Goal: Task Accomplishment & Management: Manage account settings

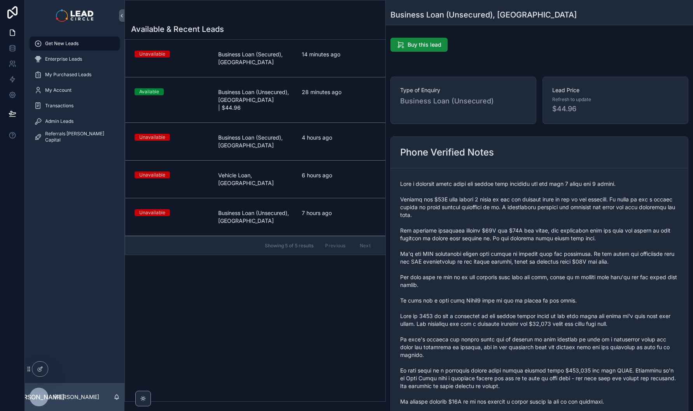
scroll to position [35, 0]
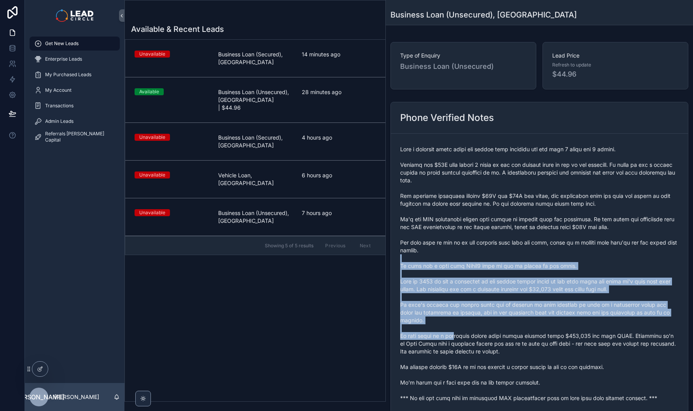
drag, startPoint x: 465, startPoint y: 343, endPoint x: 451, endPoint y: 261, distance: 83.6
click at [451, 261] on span "scrollable content" at bounding box center [539, 273] width 278 height 257
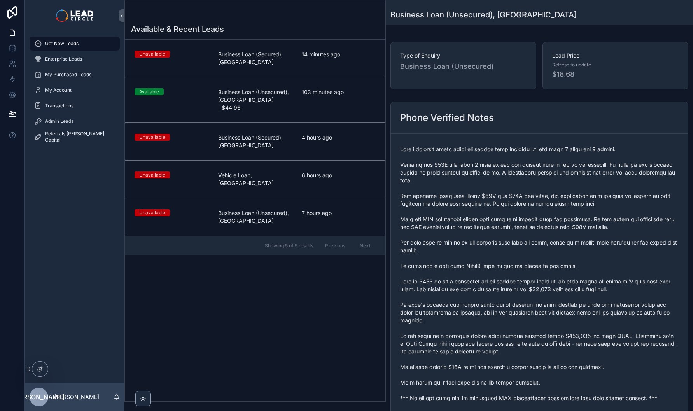
click at [320, 108] on link "Available Business Loan (Unsecured), [GEOGRAPHIC_DATA] | $44.96 103 minutes ago" at bounding box center [255, 99] width 260 height 45
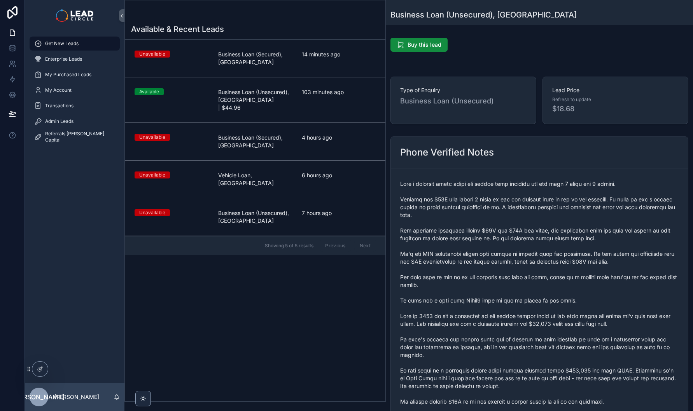
click at [320, 92] on span "103 minutes ago" at bounding box center [339, 92] width 74 height 8
click at [318, 134] on span "4 hours ago" at bounding box center [339, 138] width 74 height 8
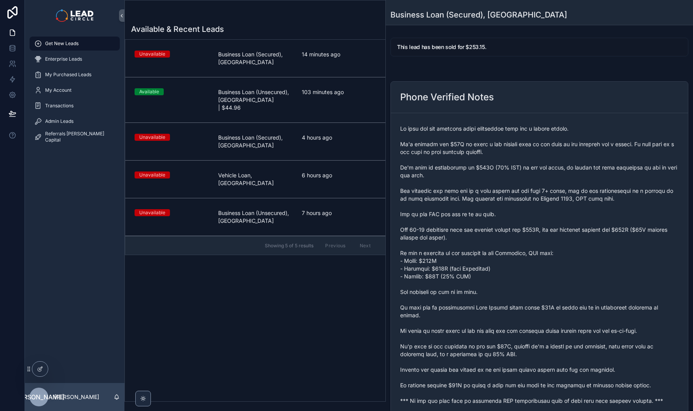
click at [310, 96] on span "103 minutes ago" at bounding box center [339, 92] width 74 height 8
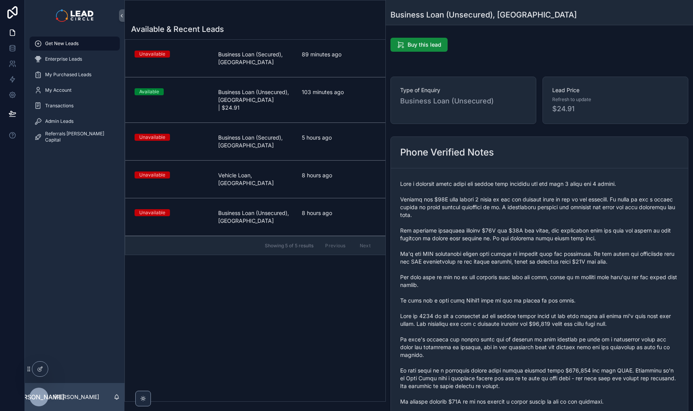
click at [110, 121] on div "Admin Leads" at bounding box center [74, 121] width 81 height 12
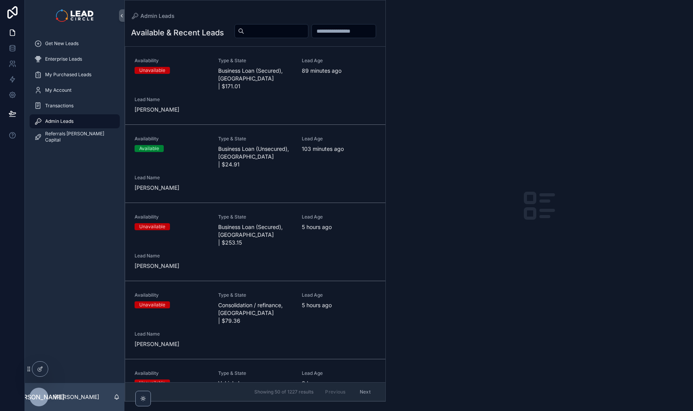
click at [295, 178] on div "Availability Available Type & State Business Loan (Unsecured), [GEOGRAPHIC_DATA…" at bounding box center [255, 164] width 241 height 56
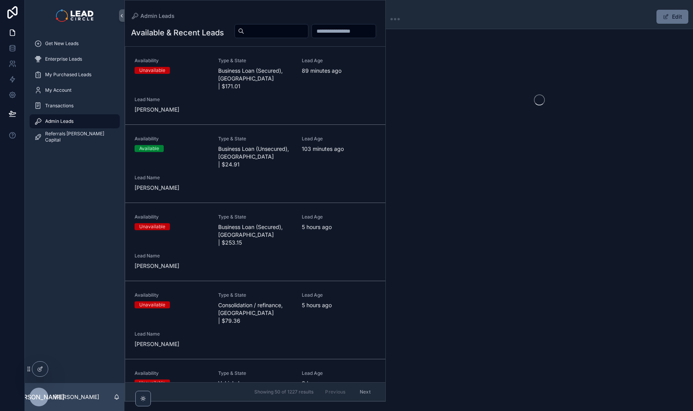
click at [682, 19] on button "Edit" at bounding box center [672, 17] width 32 height 14
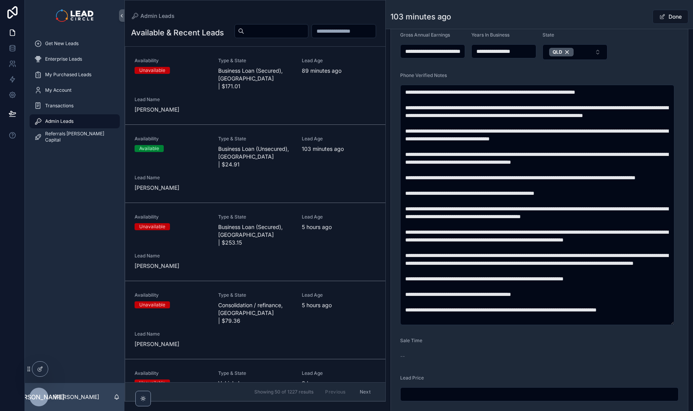
scroll to position [23, 0]
click at [569, 306] on textarea "scrollable content" at bounding box center [537, 205] width 274 height 240
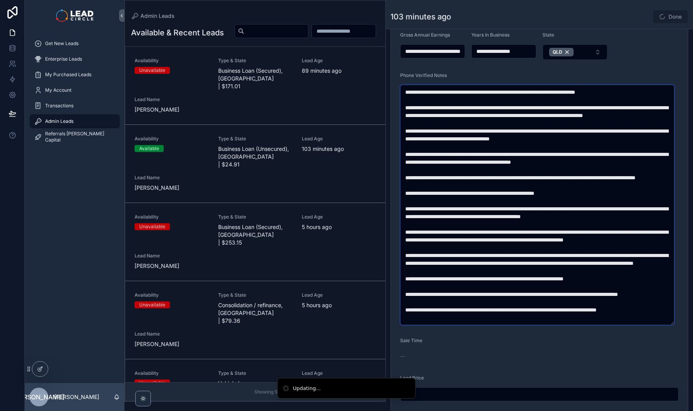
scroll to position [31, 0]
click at [581, 297] on textarea "scrollable content" at bounding box center [537, 205] width 274 height 240
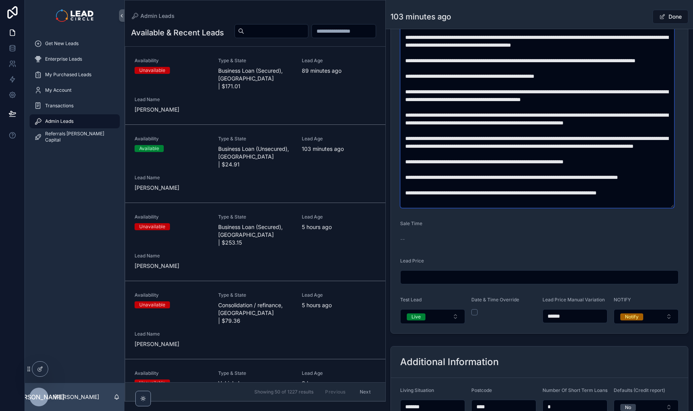
scroll to position [419, 0]
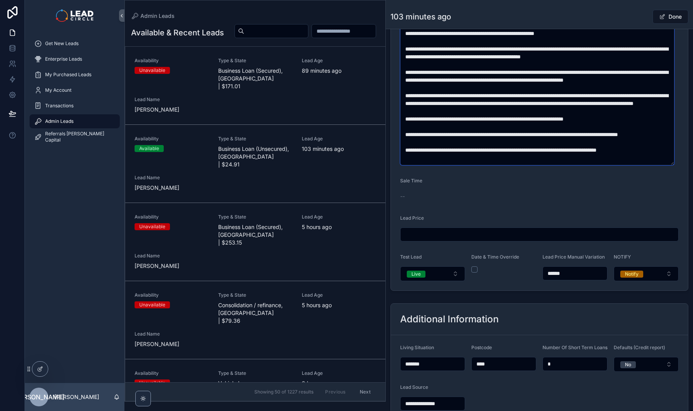
type textarea "**********"
click at [661, 20] on button "Done" at bounding box center [671, 17] width 36 height 14
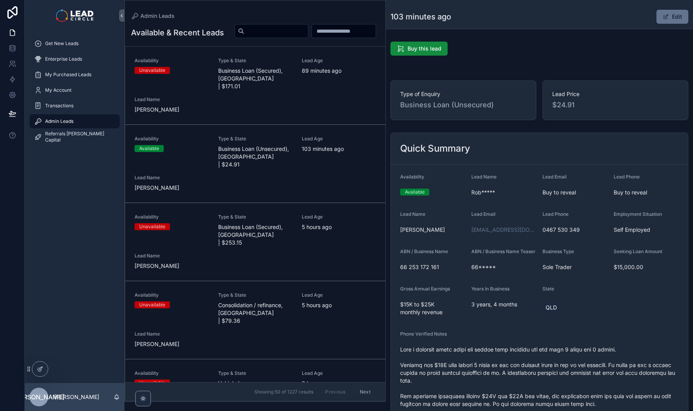
scroll to position [159, 0]
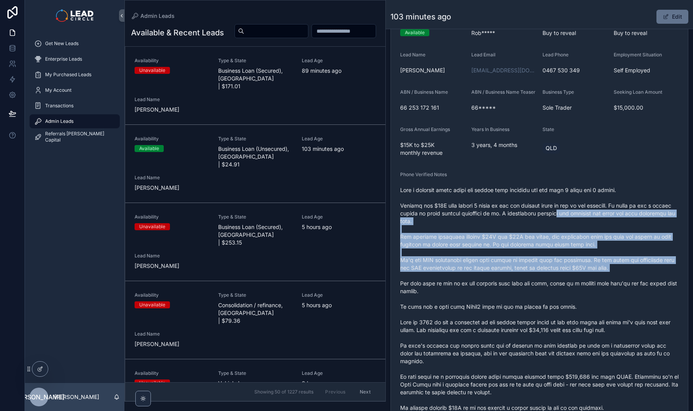
drag, startPoint x: 590, startPoint y: 216, endPoint x: 630, endPoint y: 301, distance: 94.4
click at [630, 301] on span "scrollable content" at bounding box center [539, 318] width 278 height 264
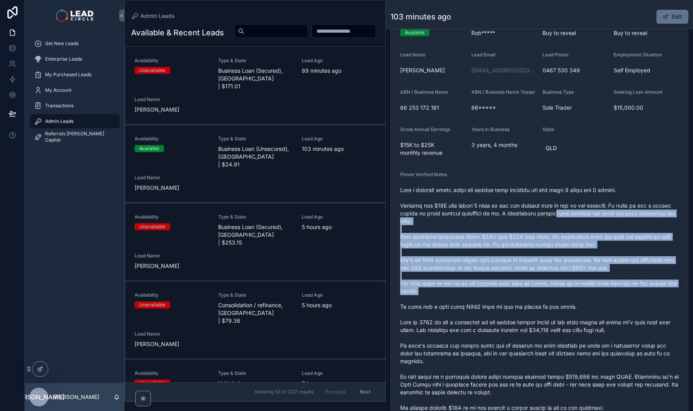
click at [630, 301] on span "scrollable content" at bounding box center [539, 318] width 278 height 264
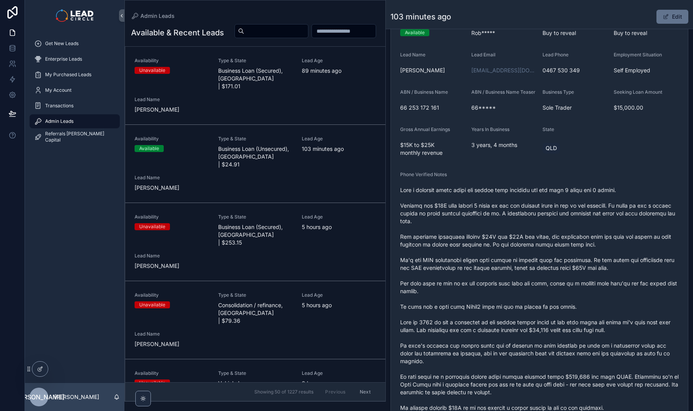
click at [52, 43] on span "Get New Leads" at bounding box center [61, 43] width 33 height 6
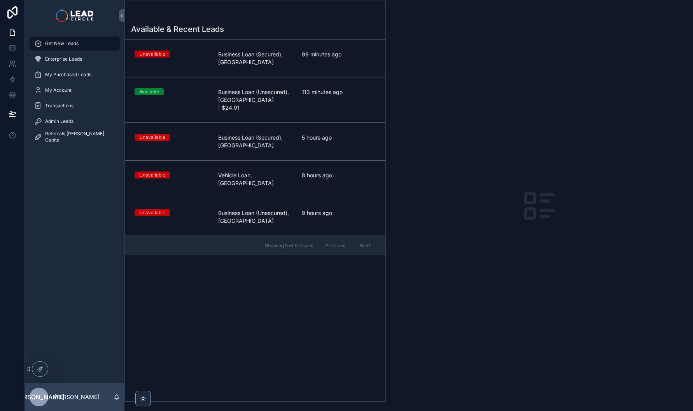
click at [298, 70] on link "Unavailable Business Loan (Secured), [GEOGRAPHIC_DATA] 99 minutes ago" at bounding box center [255, 59] width 260 height 38
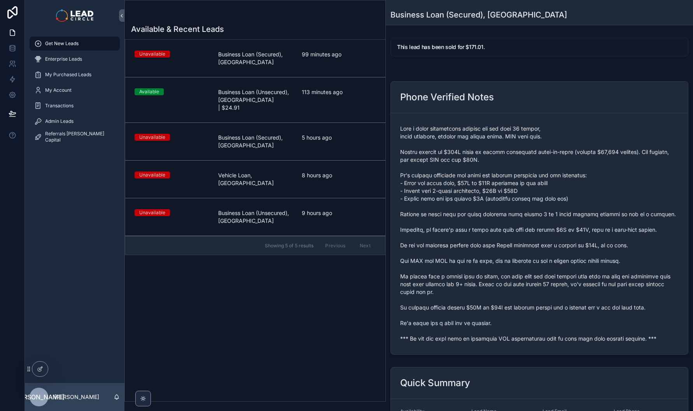
click at [265, 173] on link "Unavailable Vehicle Loan, QLD 8 hours ago" at bounding box center [255, 180] width 260 height 38
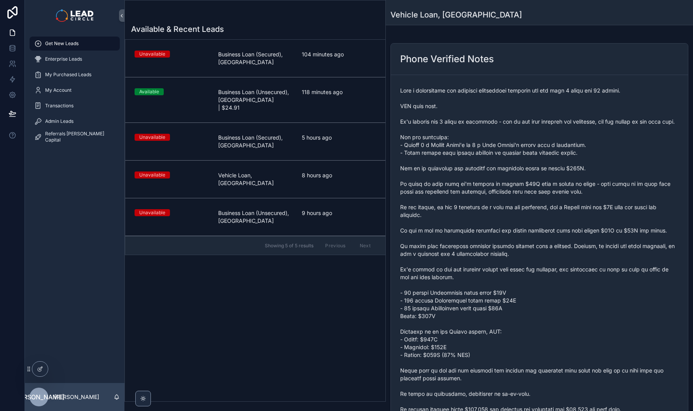
scroll to position [148, 0]
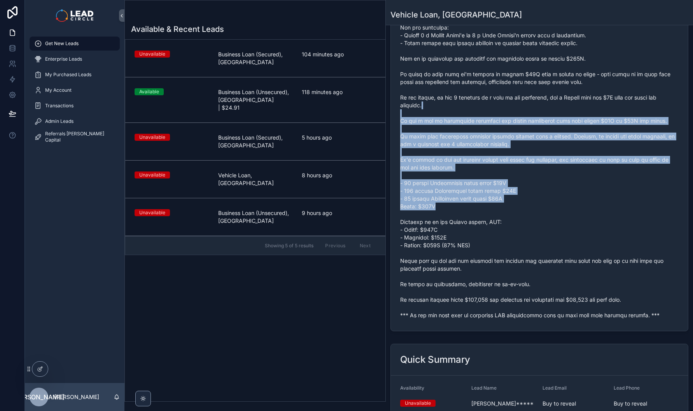
drag, startPoint x: 532, startPoint y: 126, endPoint x: 562, endPoint y: 212, distance: 91.3
click at [562, 212] on span "scrollable content" at bounding box center [539, 148] width 278 height 342
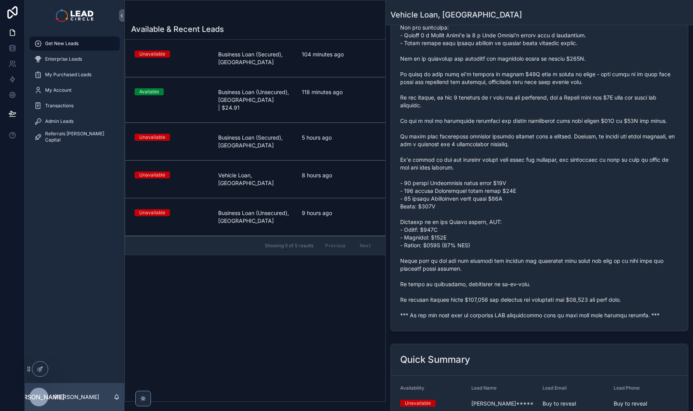
click at [261, 58] on span "Business Loan (Secured), [GEOGRAPHIC_DATA]" at bounding box center [255, 59] width 74 height 16
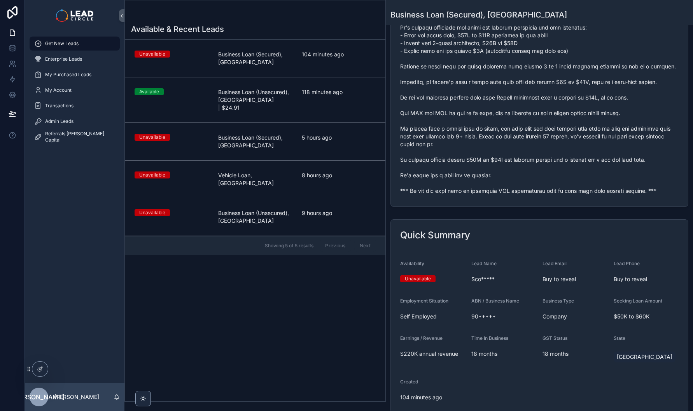
click at [223, 99] on span "Business Loan (Unsecured), [GEOGRAPHIC_DATA] | $24.91" at bounding box center [255, 99] width 74 height 23
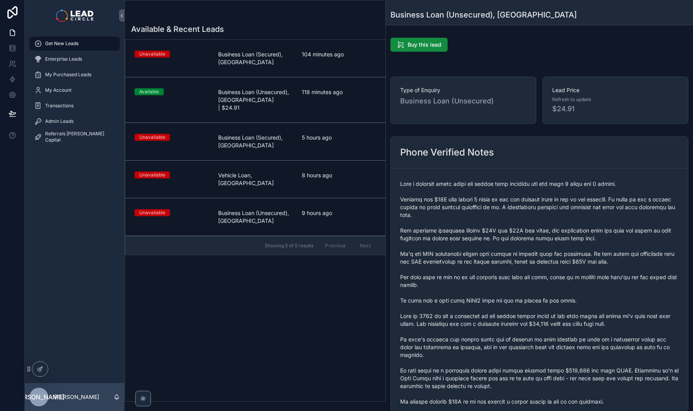
click at [322, 109] on link "Available Business Loan (Unsecured), [GEOGRAPHIC_DATA] | $24.91 118 minutes ago" at bounding box center [255, 99] width 260 height 45
click at [299, 54] on div "Unavailable Business Loan (Secured), [GEOGRAPHIC_DATA] 104 minutes ago" at bounding box center [255, 59] width 241 height 16
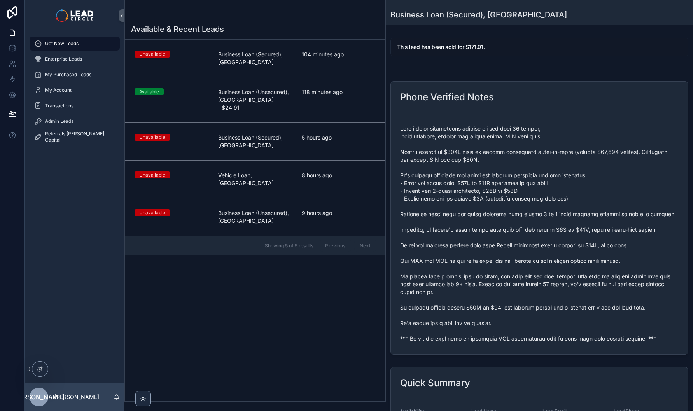
click at [299, 134] on div "Unavailable Business Loan (Secured), QLD 5 hours ago" at bounding box center [255, 142] width 241 height 16
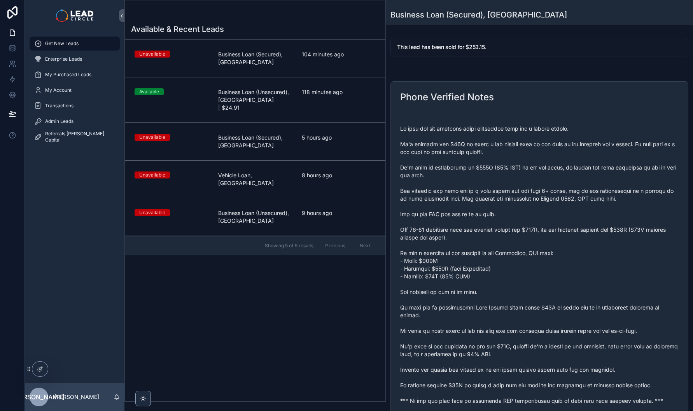
click at [304, 102] on div "118 minutes ago" at bounding box center [339, 99] width 74 height 23
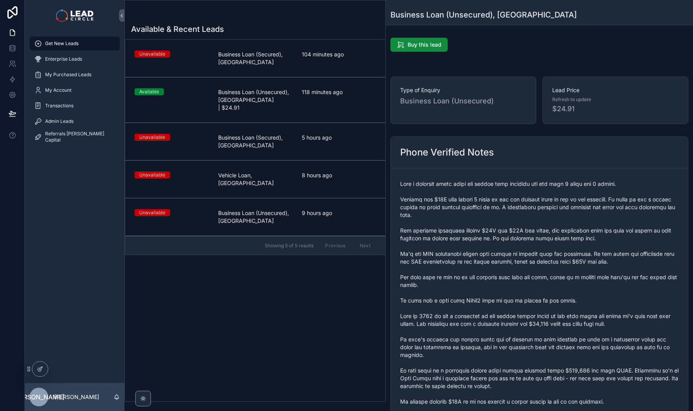
click at [300, 171] on div "Unavailable Vehicle Loan, QLD 8 hours ago" at bounding box center [255, 179] width 241 height 16
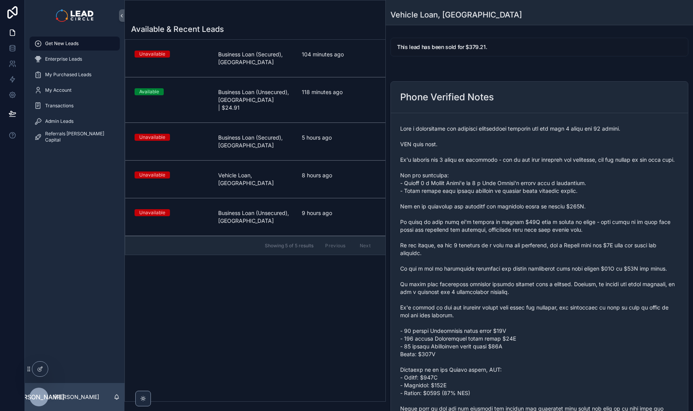
click at [288, 209] on span "Business Loan (Unsecured), [GEOGRAPHIC_DATA]" at bounding box center [255, 217] width 74 height 16
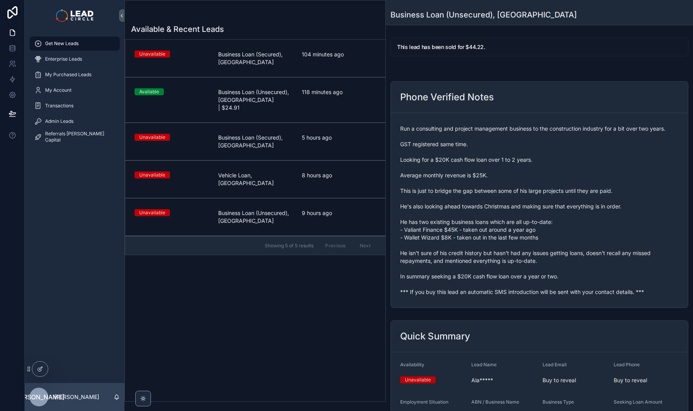
click at [287, 171] on span "Vehicle Loan, [GEOGRAPHIC_DATA]" at bounding box center [255, 179] width 74 height 16
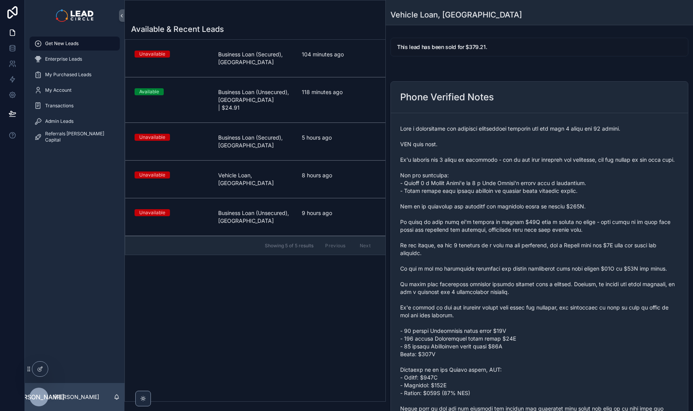
drag, startPoint x: 287, startPoint y: 166, endPoint x: 285, endPoint y: 138, distance: 28.1
click at [285, 138] on span "Business Loan (Secured), [GEOGRAPHIC_DATA]" at bounding box center [255, 142] width 74 height 16
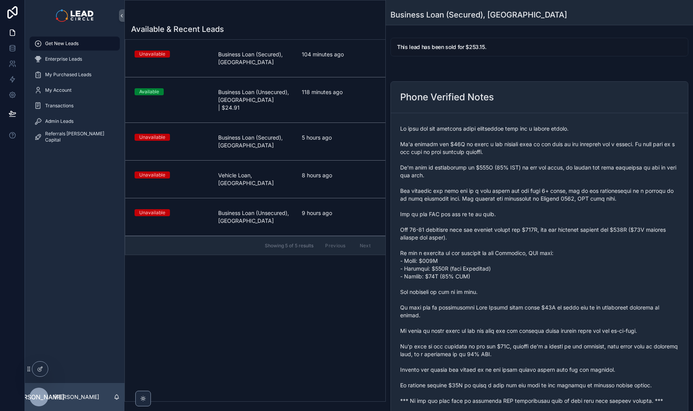
click at [285, 105] on link "Available Business Loan (Unsecured), [GEOGRAPHIC_DATA] | $24.91 118 minutes ago" at bounding box center [255, 99] width 260 height 45
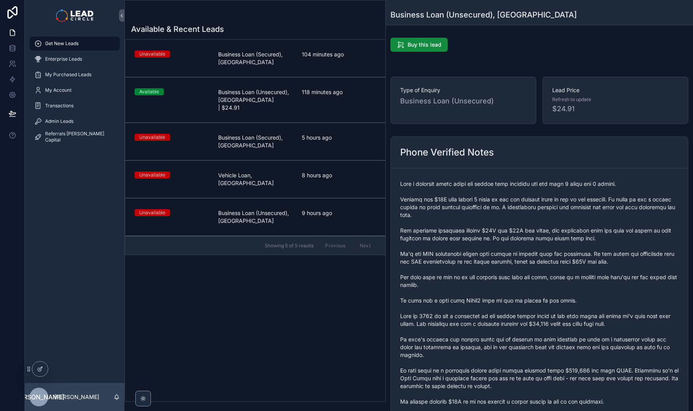
click at [289, 66] on span "Business Loan (Secured), [GEOGRAPHIC_DATA]" at bounding box center [255, 59] width 74 height 16
